Goal: Information Seeking & Learning: Learn about a topic

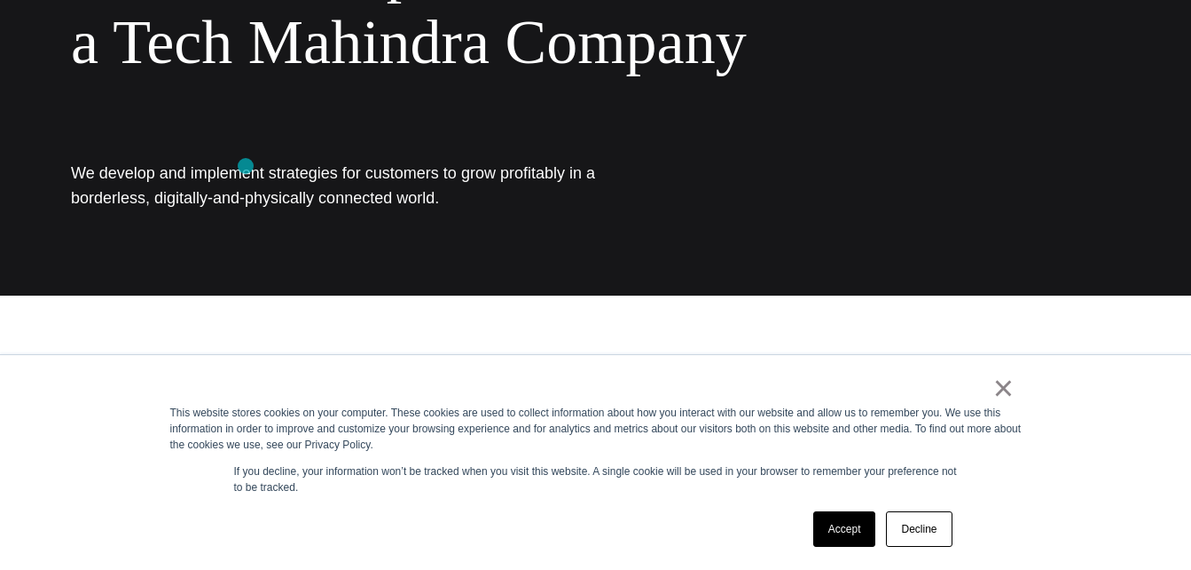
scroll to position [149, 0]
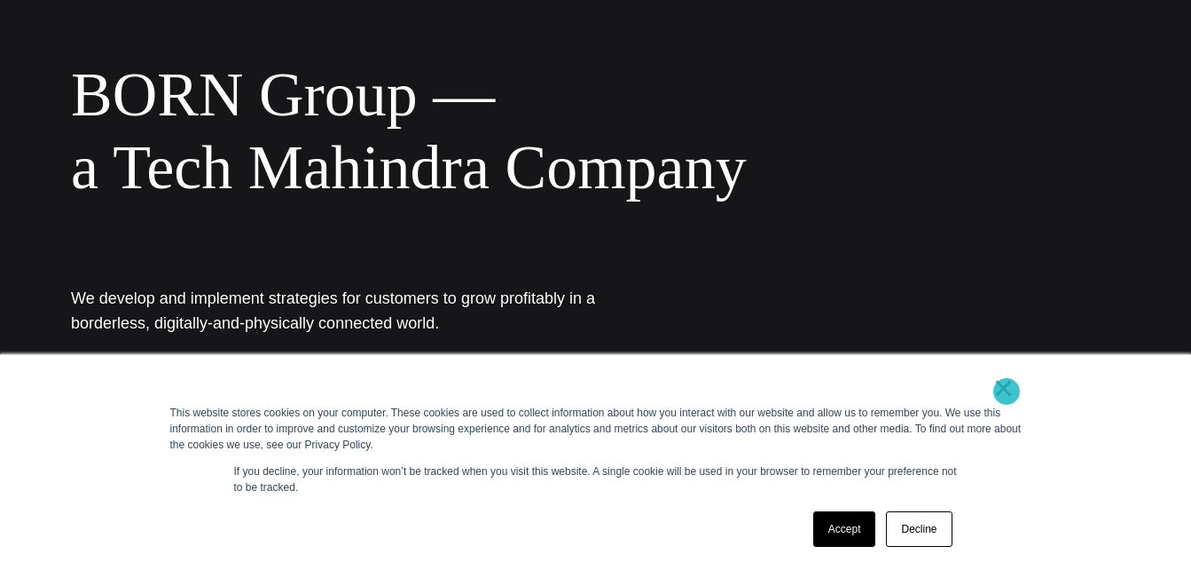
click at [1007, 391] on link "×" at bounding box center [1004, 388] width 21 height 16
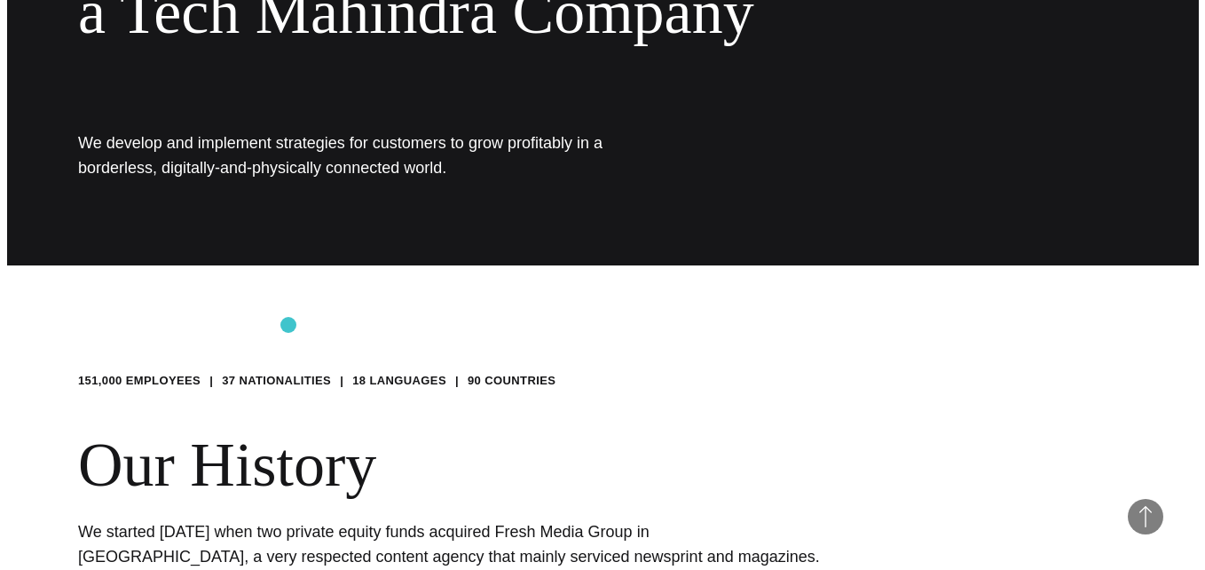
scroll to position [0, 0]
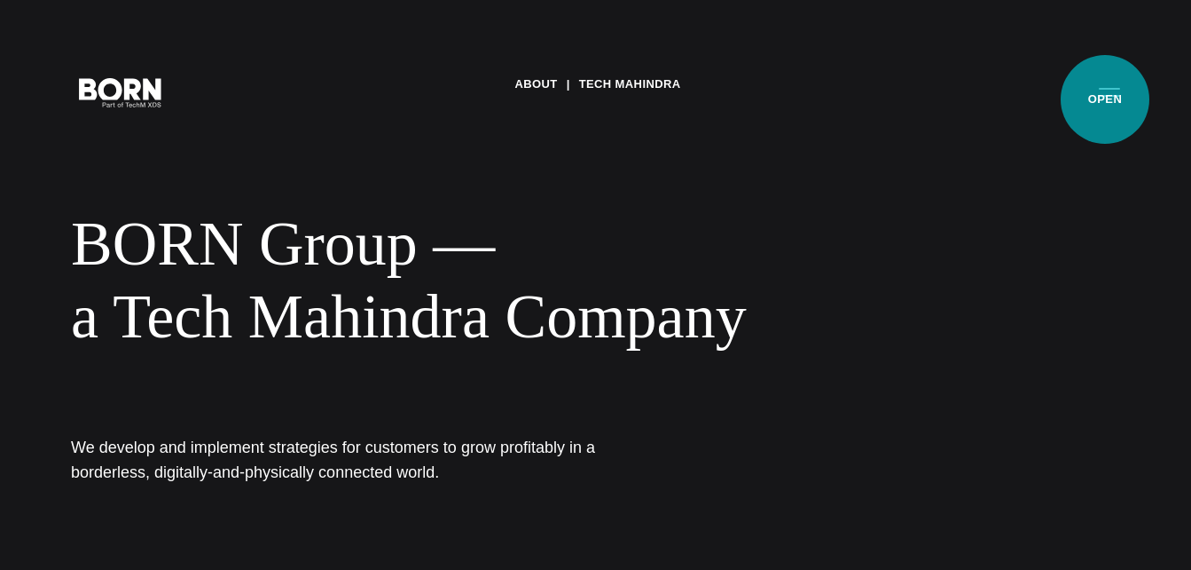
click at [1105, 99] on button "Primary Menu" at bounding box center [1110, 91] width 43 height 37
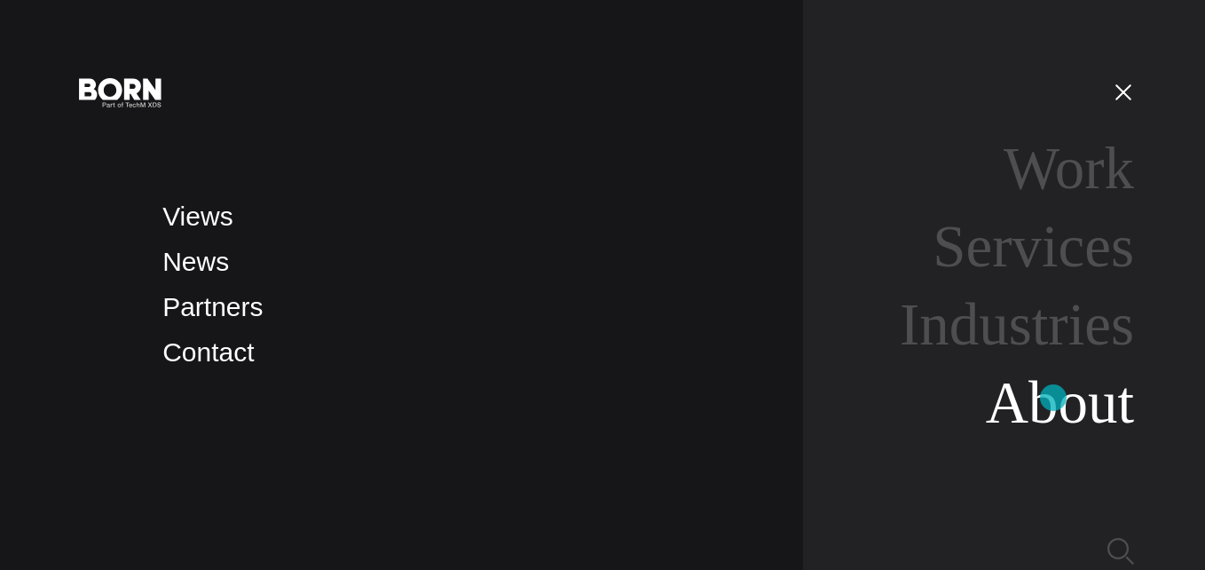
click at [1053, 397] on link "About" at bounding box center [1060, 402] width 148 height 66
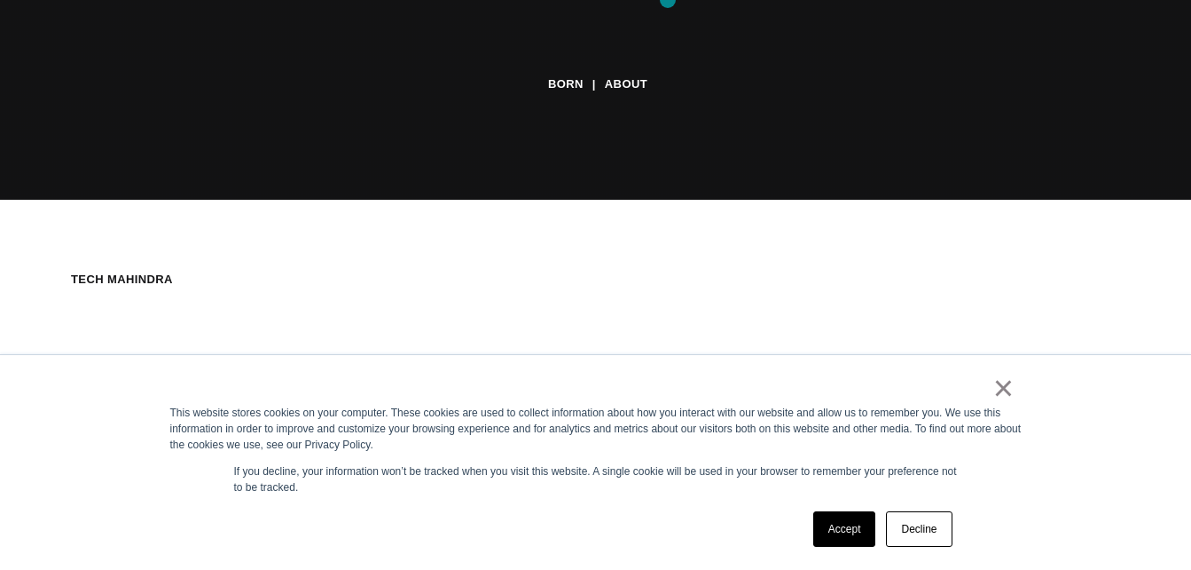
scroll to position [373, 0]
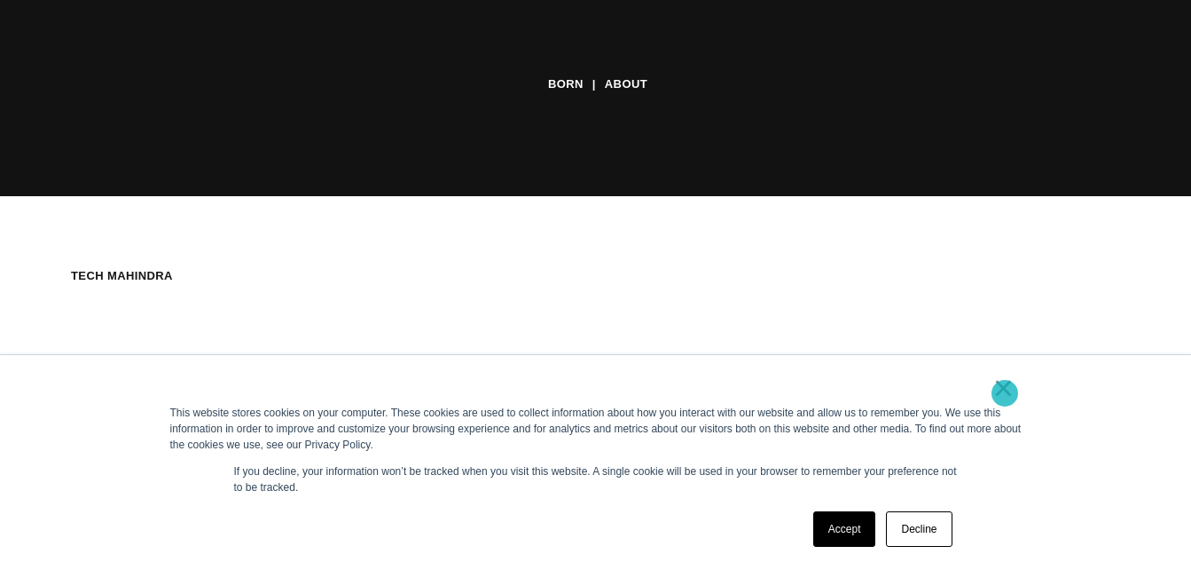
click at [1005, 393] on link "×" at bounding box center [1004, 388] width 21 height 16
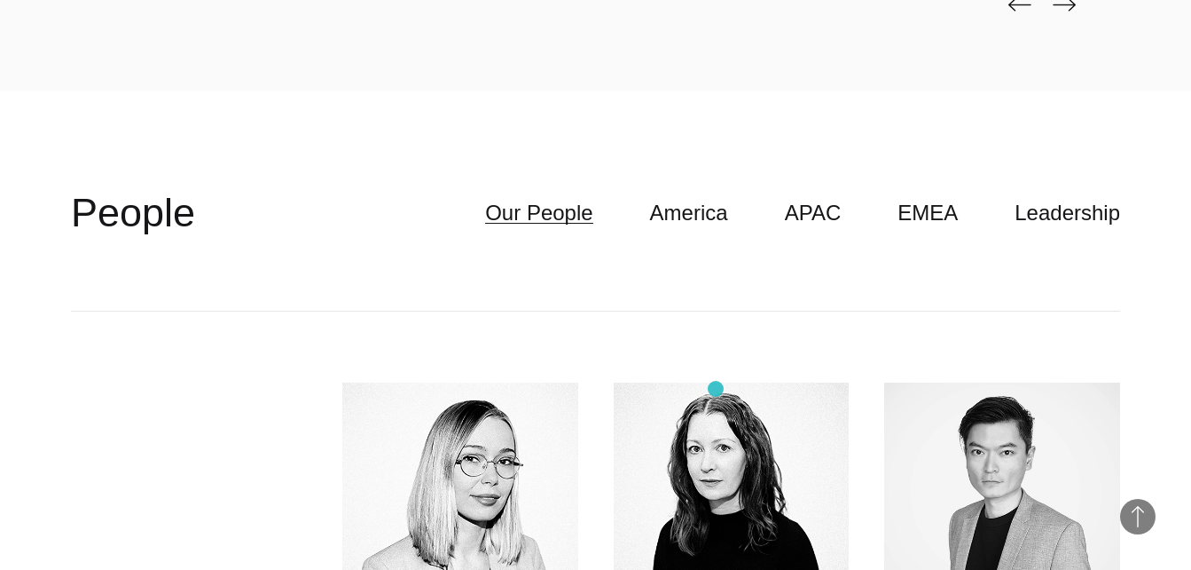
scroll to position [4266, 0]
click at [842, 197] on link "APAC" at bounding box center [813, 214] width 57 height 34
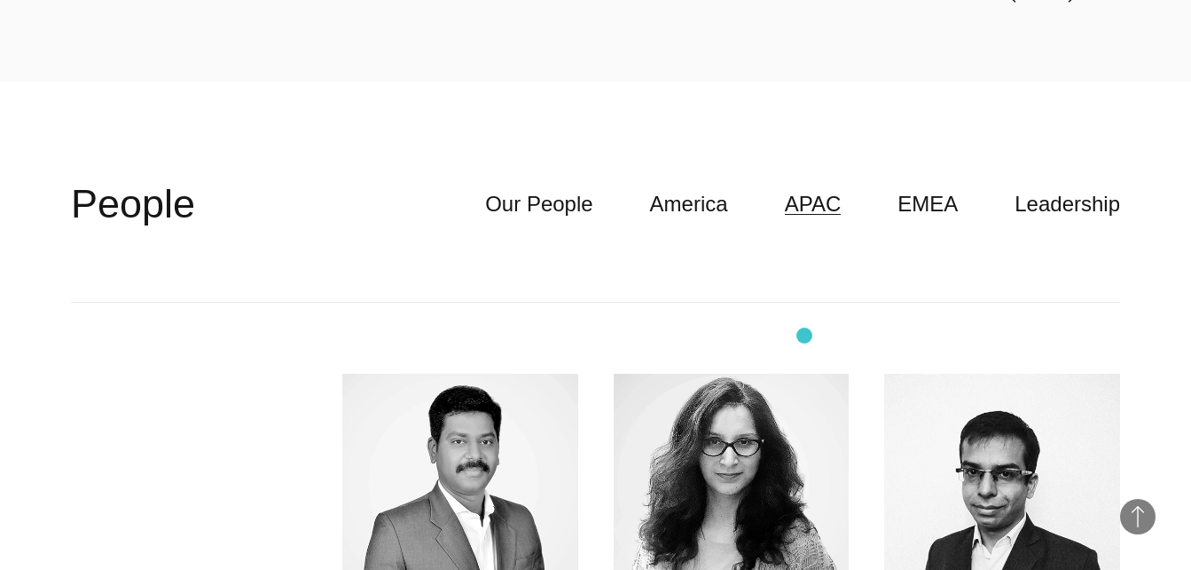
scroll to position [4275, 0]
click at [923, 195] on header "**********" at bounding box center [596, 205] width 1050 height 196
click at [946, 188] on link "EMEA" at bounding box center [928, 205] width 60 height 34
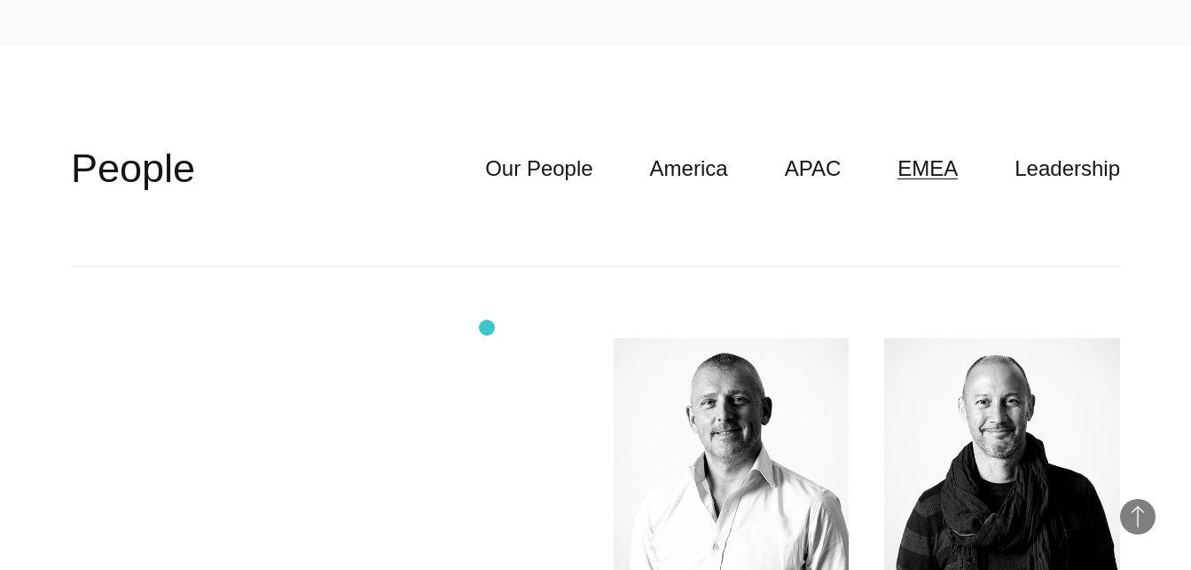
scroll to position [4310, 0]
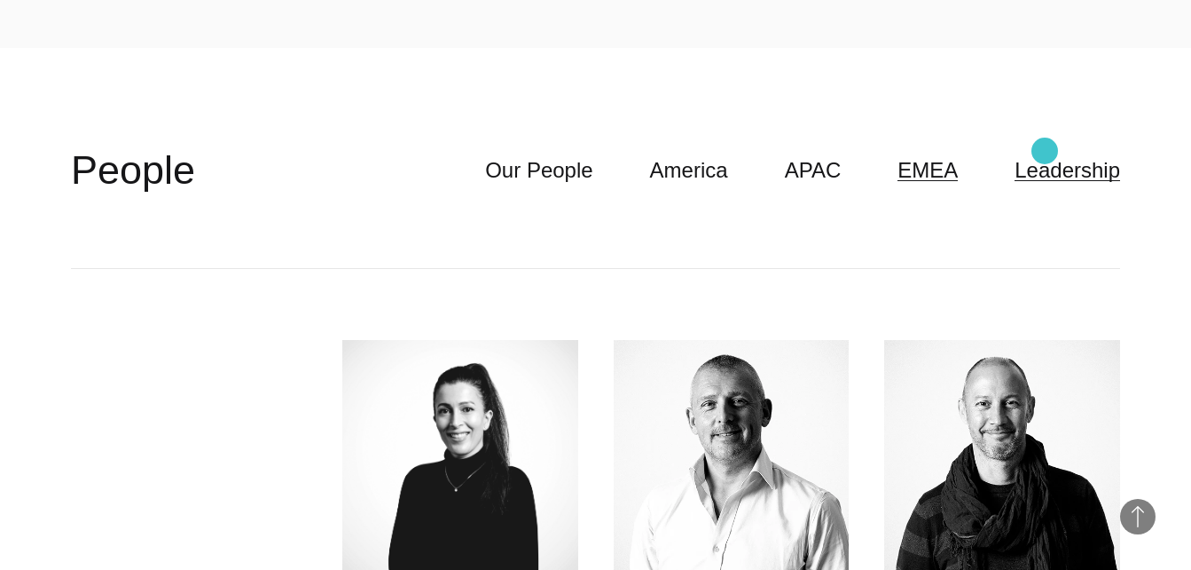
click at [1045, 153] on link "Leadership" at bounding box center [1068, 170] width 106 height 34
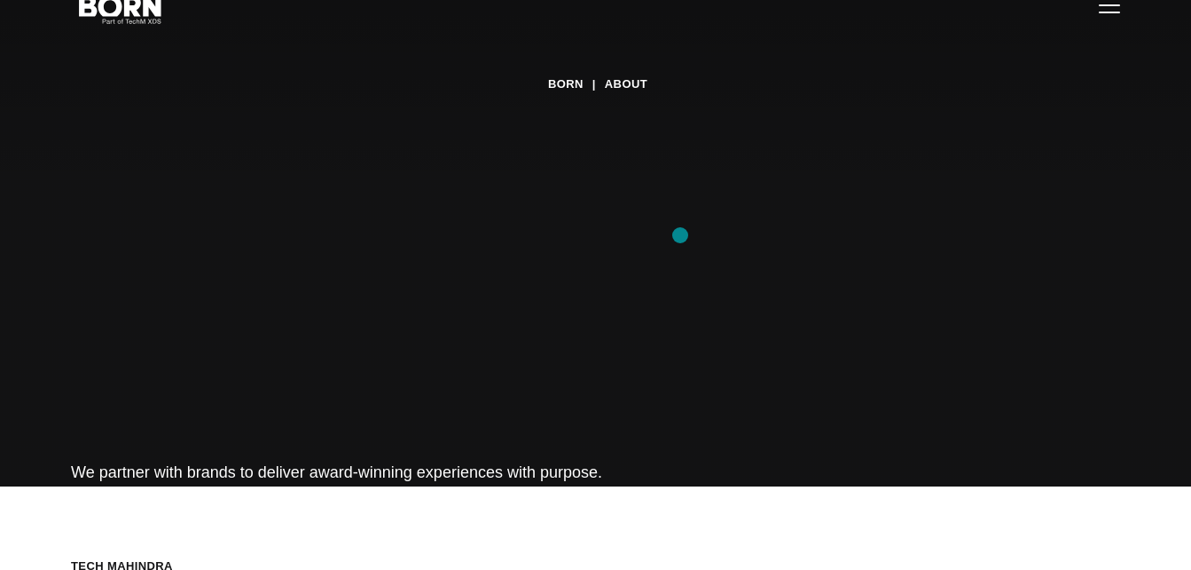
scroll to position [0, 0]
